Goal: Complete application form

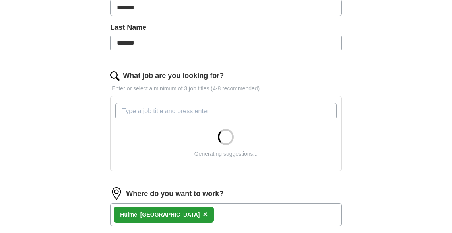
scroll to position [199, 0]
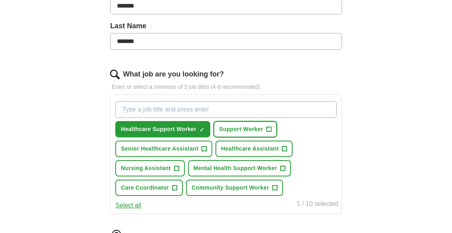
click at [259, 127] on span "Support Worker" at bounding box center [241, 129] width 44 height 8
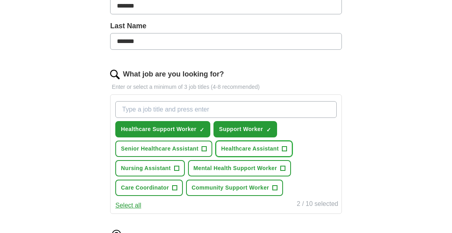
click at [283, 150] on span "+" at bounding box center [285, 149] width 5 height 6
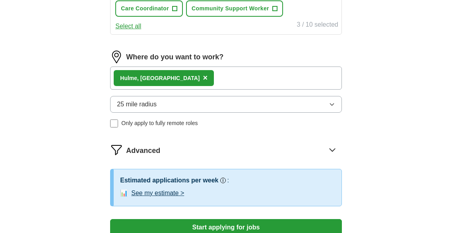
scroll to position [378, 0]
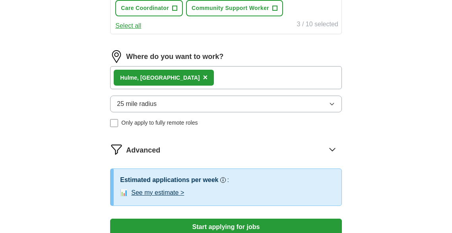
click at [322, 102] on button "25 mile radius" at bounding box center [226, 103] width 232 height 17
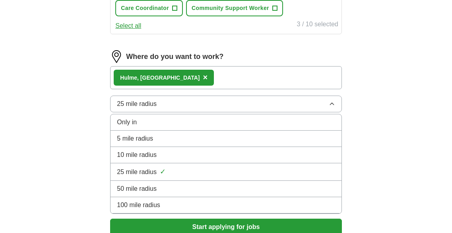
click at [242, 184] on div "50 mile radius" at bounding box center [226, 189] width 218 height 10
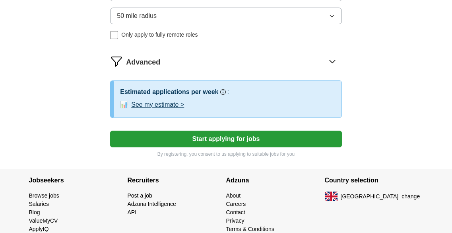
scroll to position [466, 0]
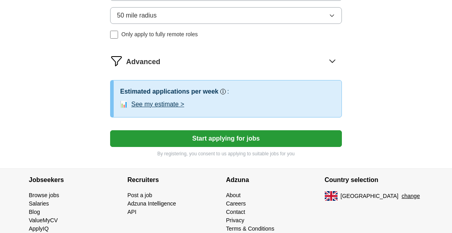
click at [239, 140] on button "Start applying for jobs" at bounding box center [226, 138] width 232 height 17
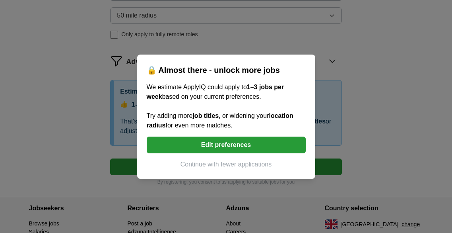
click at [267, 143] on button "Edit preferences" at bounding box center [226, 144] width 159 height 17
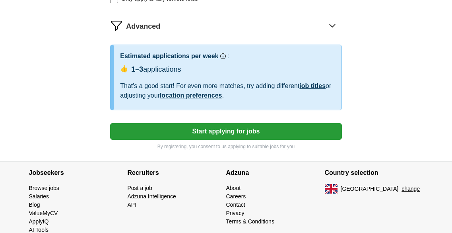
scroll to position [506, 0]
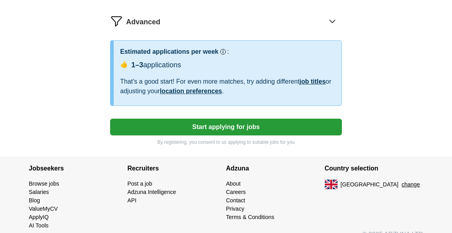
click at [284, 125] on button "Start applying for jobs" at bounding box center [226, 127] width 232 height 17
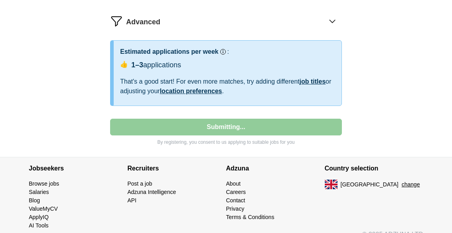
select select "**"
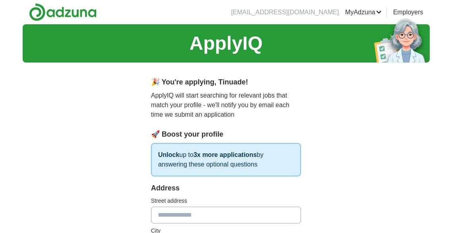
scroll to position [86, 0]
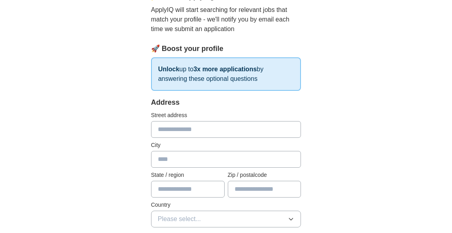
click at [247, 135] on input "text" at bounding box center [226, 129] width 150 height 17
type input "**********"
type input "*******"
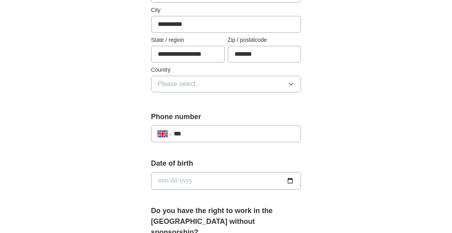
scroll to position [221, 0]
click at [232, 84] on button "Please select..." at bounding box center [226, 83] width 150 height 17
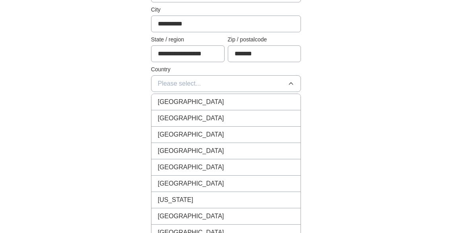
click at [223, 104] on div "[GEOGRAPHIC_DATA]" at bounding box center [226, 102] width 137 height 10
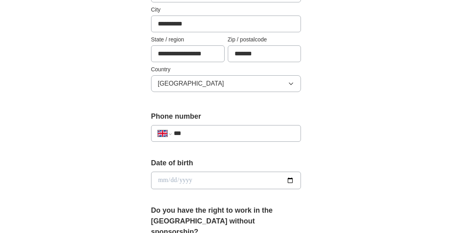
click at [215, 135] on input "***" at bounding box center [234, 134] width 121 height 10
type input "**********"
click at [229, 183] on input "date" at bounding box center [226, 180] width 150 height 18
click at [157, 179] on input "date" at bounding box center [226, 180] width 150 height 18
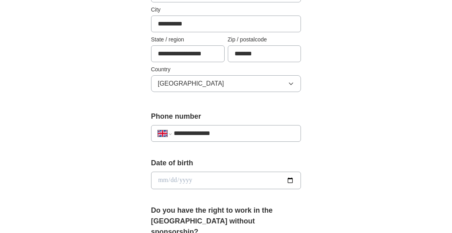
click at [163, 180] on input "date" at bounding box center [226, 180] width 150 height 18
type input "**********"
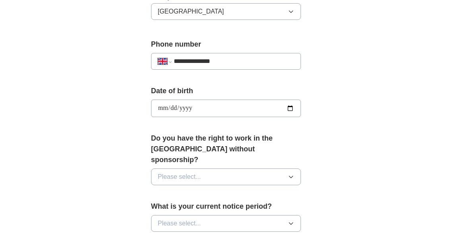
scroll to position [314, 0]
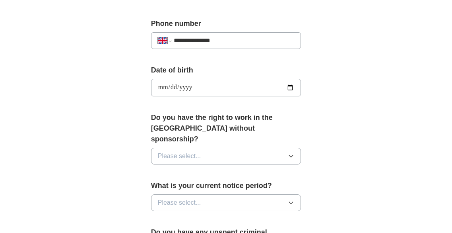
click at [208, 136] on div "Do you have the right to work in the UK without sponsorship? Please select..." at bounding box center [226, 141] width 150 height 58
click at [208, 148] on button "Please select..." at bounding box center [226, 156] width 150 height 17
click at [195, 170] on div "Yes" at bounding box center [226, 175] width 137 height 10
click at [197, 198] on span "Please select..." at bounding box center [179, 203] width 43 height 10
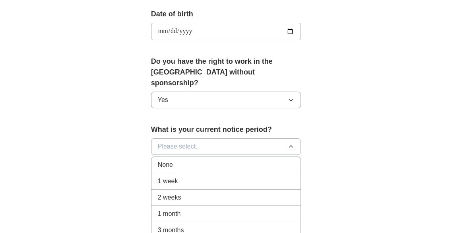
scroll to position [371, 0]
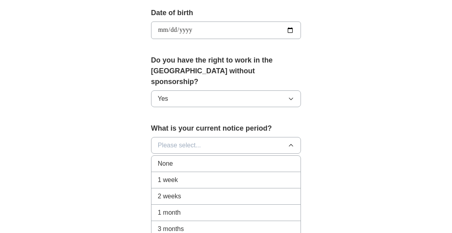
click at [197, 175] on div "1 week" at bounding box center [226, 180] width 137 height 10
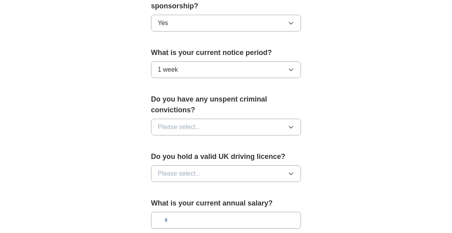
scroll to position [447, 0]
click at [216, 118] on button "Please select..." at bounding box center [226, 126] width 150 height 17
click at [193, 156] on div "No" at bounding box center [226, 161] width 137 height 10
click at [181, 168] on span "Please select..." at bounding box center [179, 173] width 43 height 10
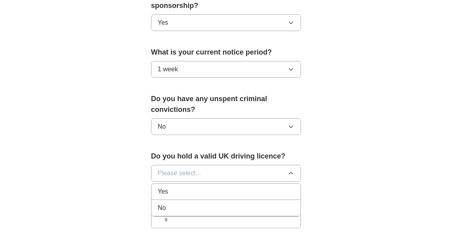
click at [181, 168] on span "Please select..." at bounding box center [179, 173] width 43 height 10
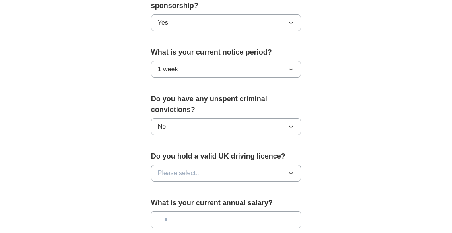
click at [181, 168] on span "Please select..." at bounding box center [179, 173] width 43 height 10
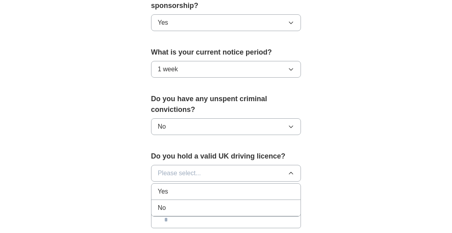
click at [180, 187] on div "Yes" at bounding box center [226, 192] width 137 height 10
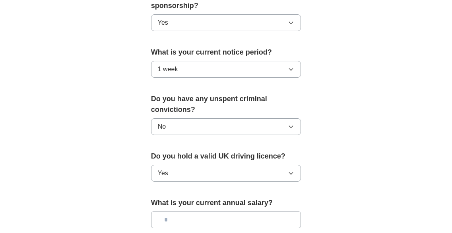
click at [199, 211] on input "text" at bounding box center [226, 219] width 150 height 17
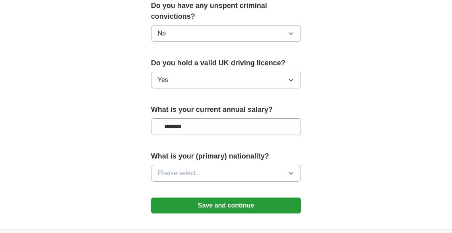
scroll to position [540, 0]
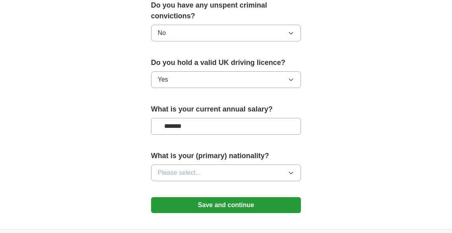
type input "*******"
click at [227, 164] on button "Please select..." at bounding box center [226, 172] width 150 height 17
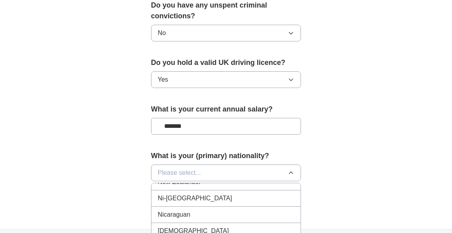
scroll to position [2065, 0]
click at [199, 226] on div "Nigerian" at bounding box center [226, 231] width 137 height 10
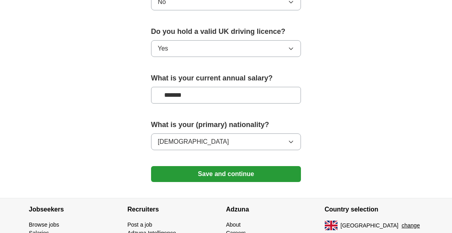
scroll to position [572, 0]
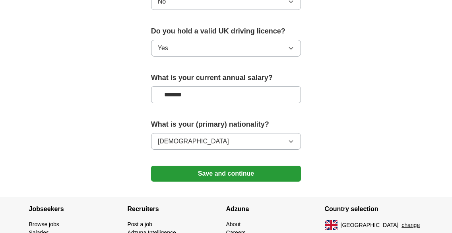
click at [232, 166] on button "Save and continue" at bounding box center [226, 174] width 150 height 16
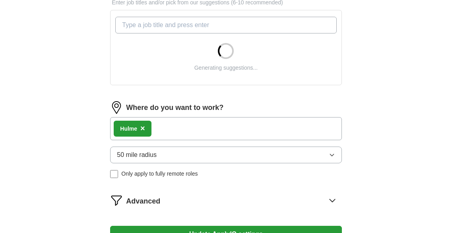
scroll to position [283, 0]
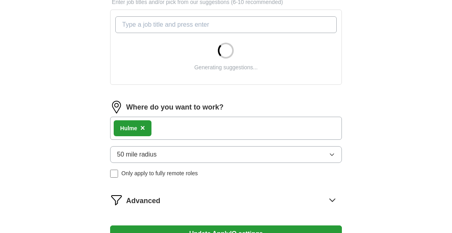
click at [142, 129] on span "×" at bounding box center [142, 127] width 5 height 9
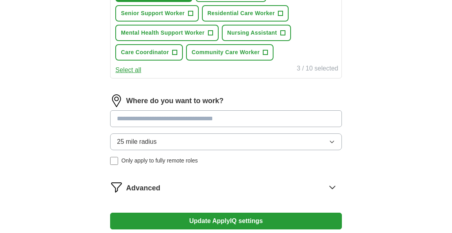
scroll to position [355, 0]
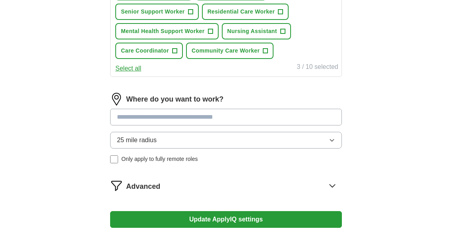
click at [192, 121] on input at bounding box center [226, 117] width 232 height 17
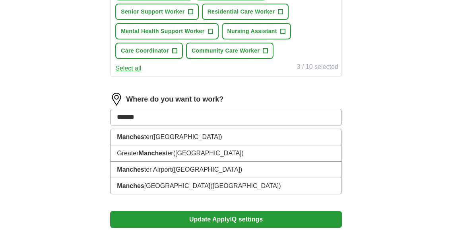
type input "********"
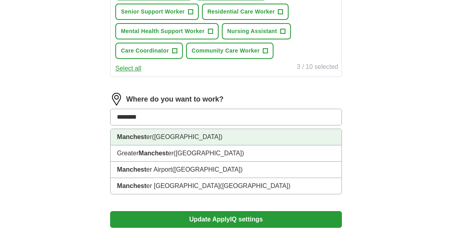
click at [179, 139] on span "([GEOGRAPHIC_DATA])" at bounding box center [187, 136] width 70 height 7
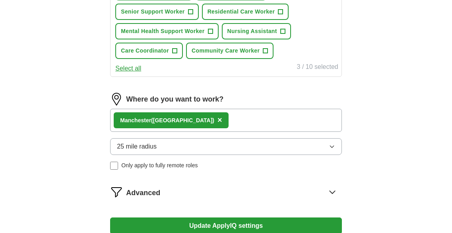
click at [221, 147] on button "25 mile radius" at bounding box center [226, 146] width 232 height 17
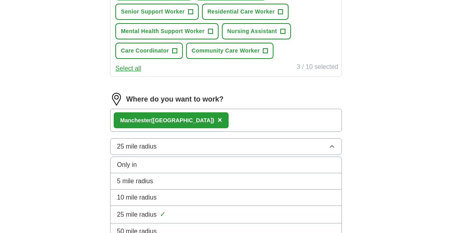
click at [181, 226] on div "50 mile radius" at bounding box center [226, 231] width 218 height 10
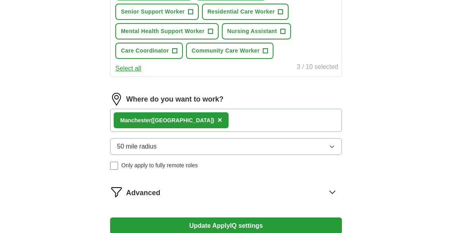
click at [218, 220] on button "Update ApplyIQ settings" at bounding box center [226, 225] width 232 height 17
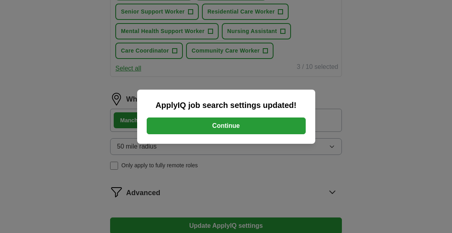
click at [242, 126] on button "Continue" at bounding box center [226, 125] width 159 height 17
